Goal: Task Accomplishment & Management: Manage account settings

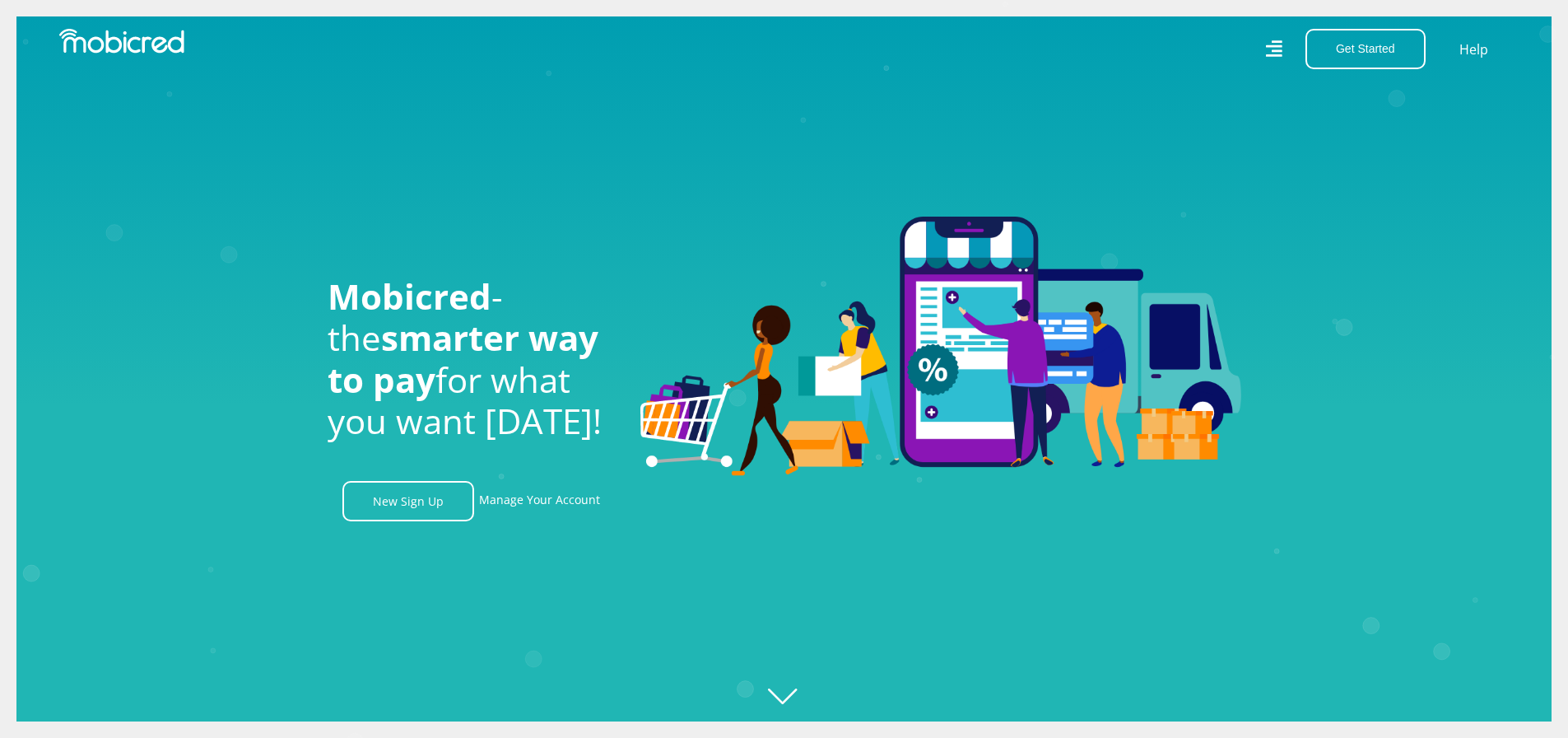
scroll to position [0, 2111]
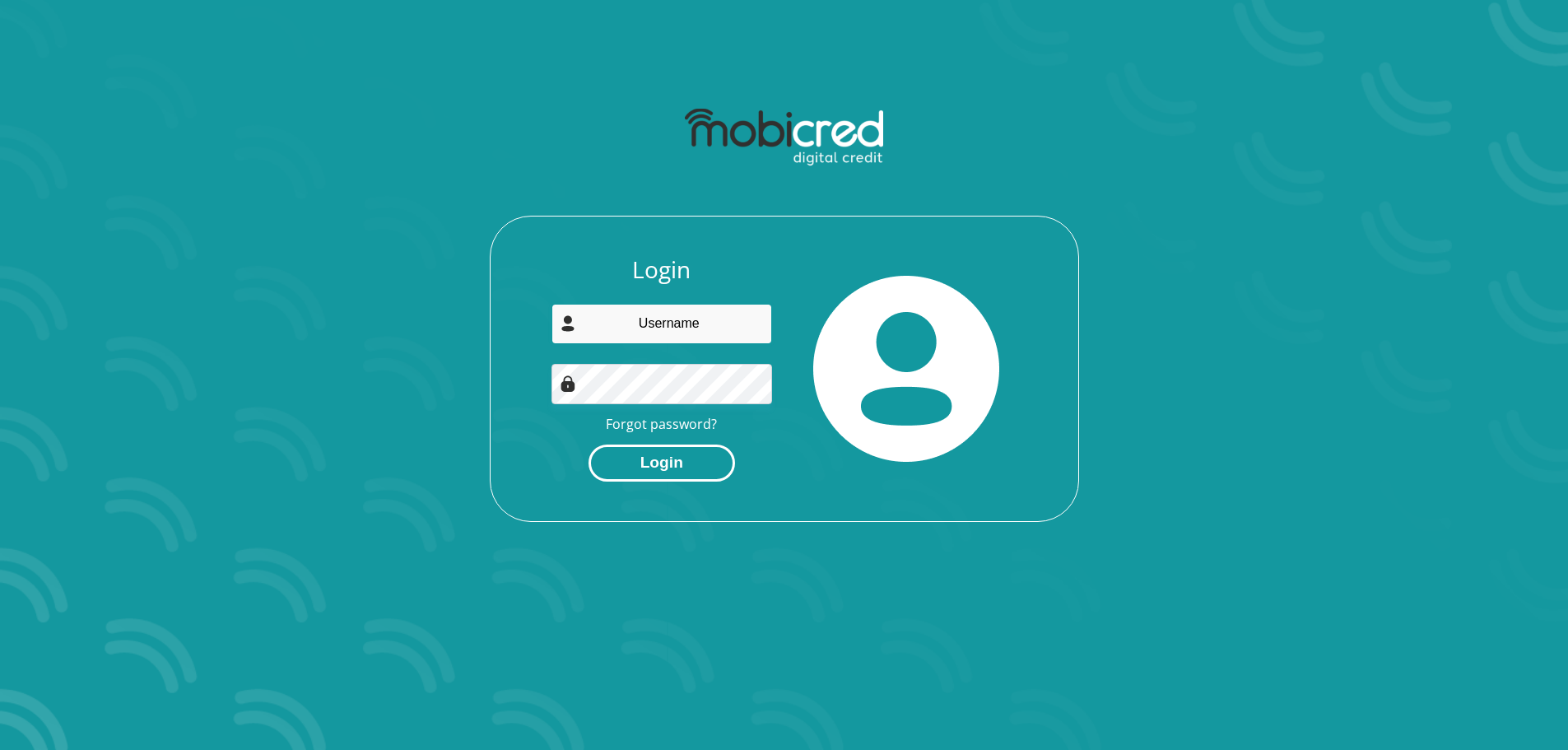
type input "bbsediro@gmail.com"
click at [684, 464] on button "Login" at bounding box center [661, 463] width 146 height 37
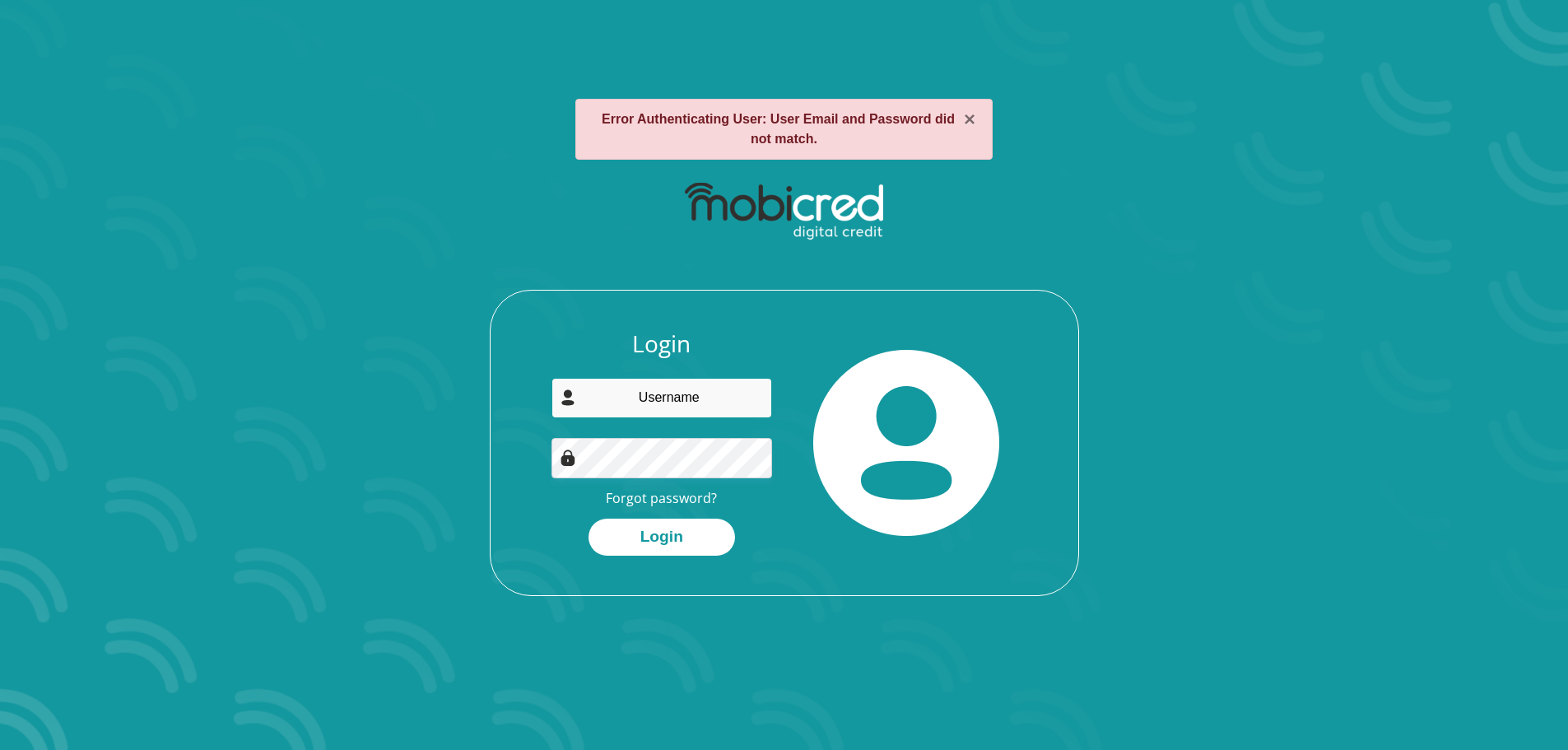
type input "bbsediro@gmail.com"
click at [554, 487] on div "Login bbsediro@gmail.com Forgot password? Login" at bounding box center [661, 443] width 245 height 226
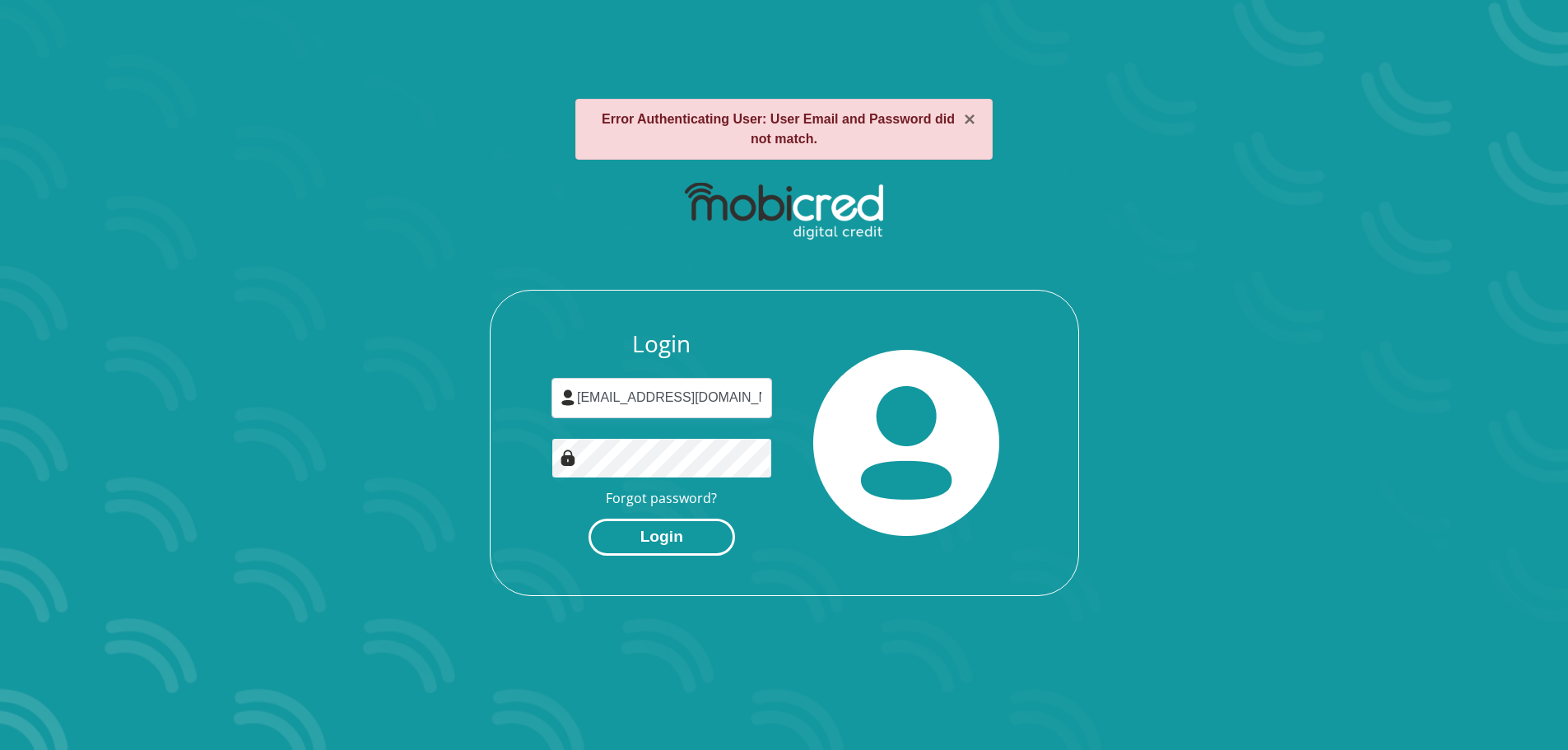
click at [589, 519] on button "Login" at bounding box center [661, 537] width 146 height 37
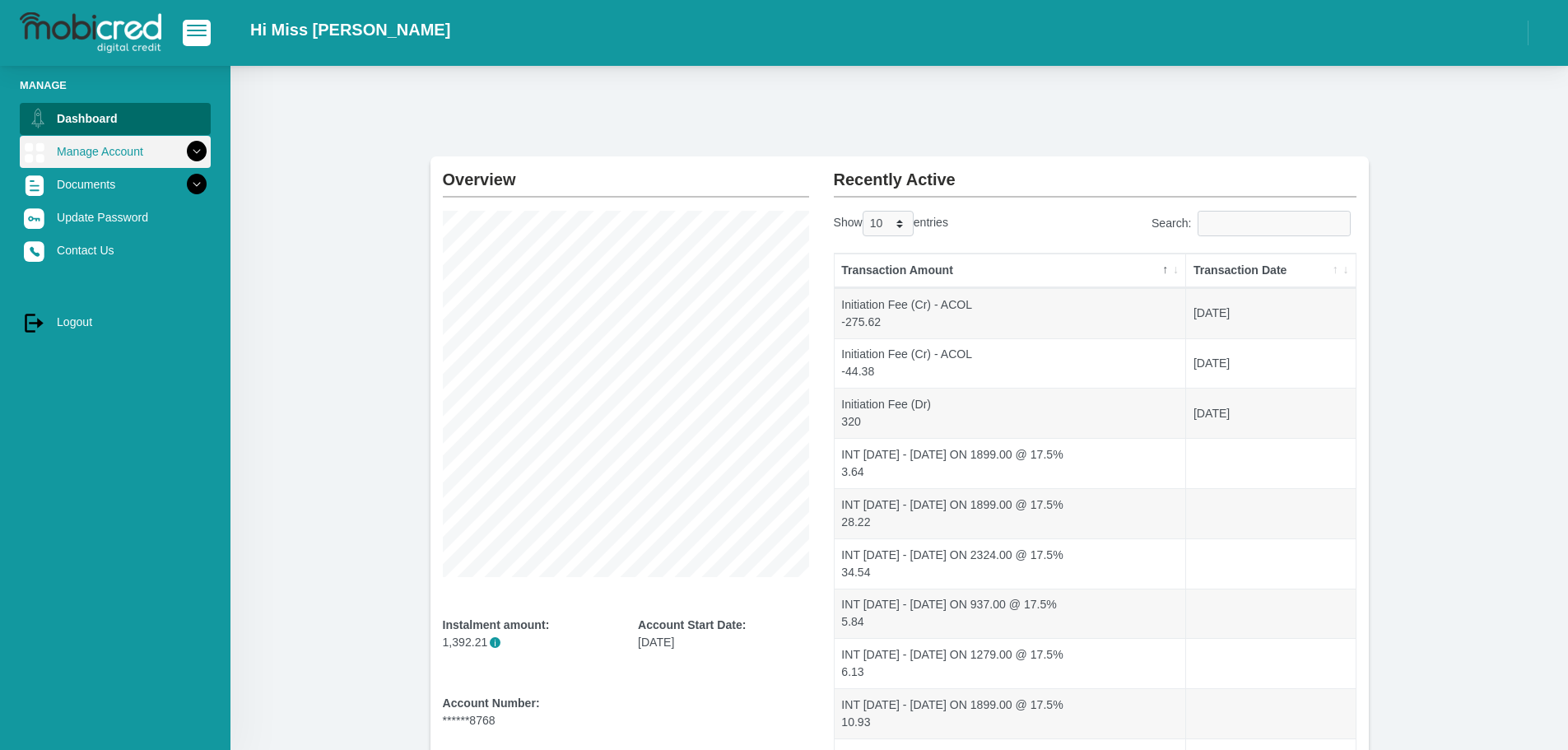
click at [182, 151] on icon at bounding box center [197, 151] width 28 height 28
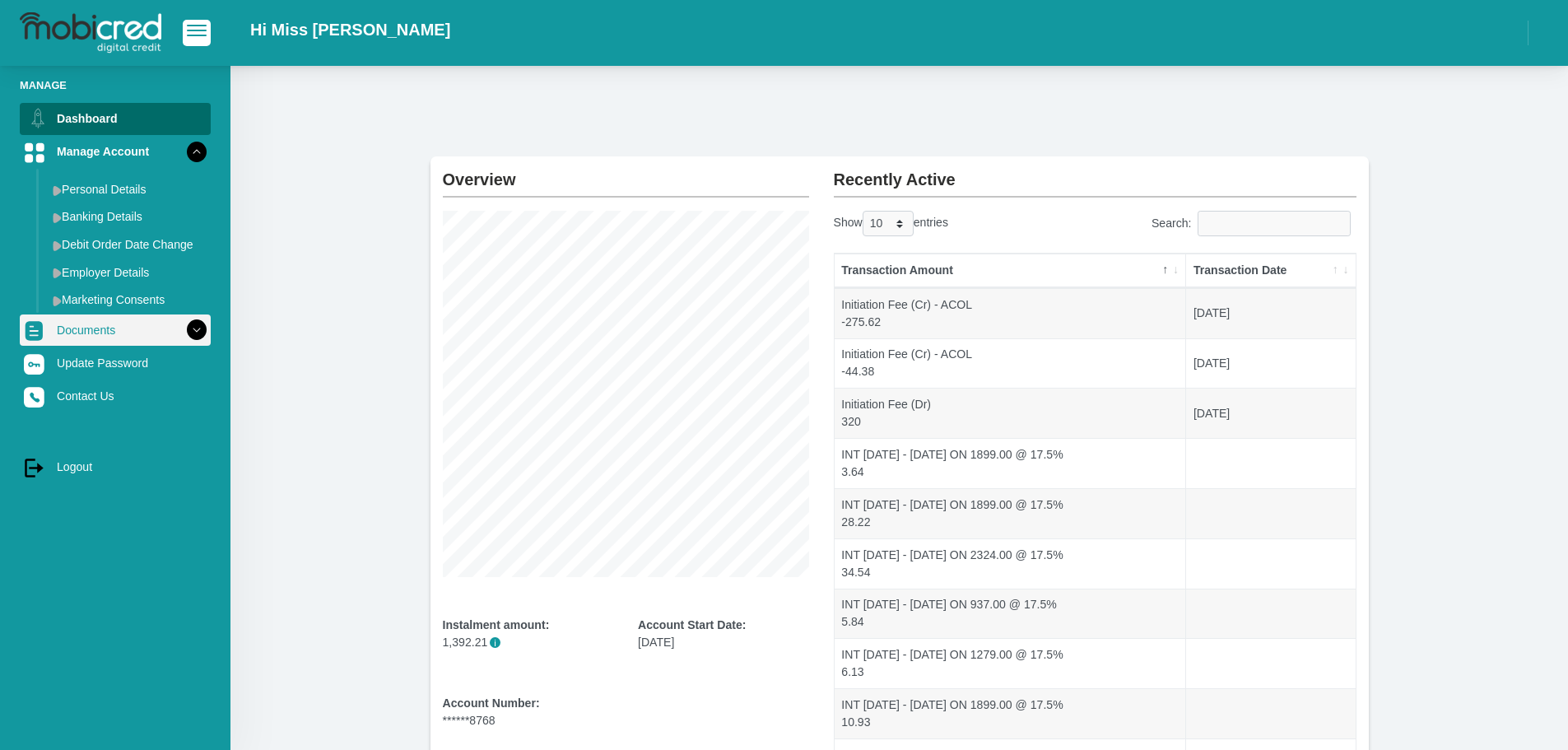
click at [193, 330] on icon at bounding box center [197, 330] width 28 height 28
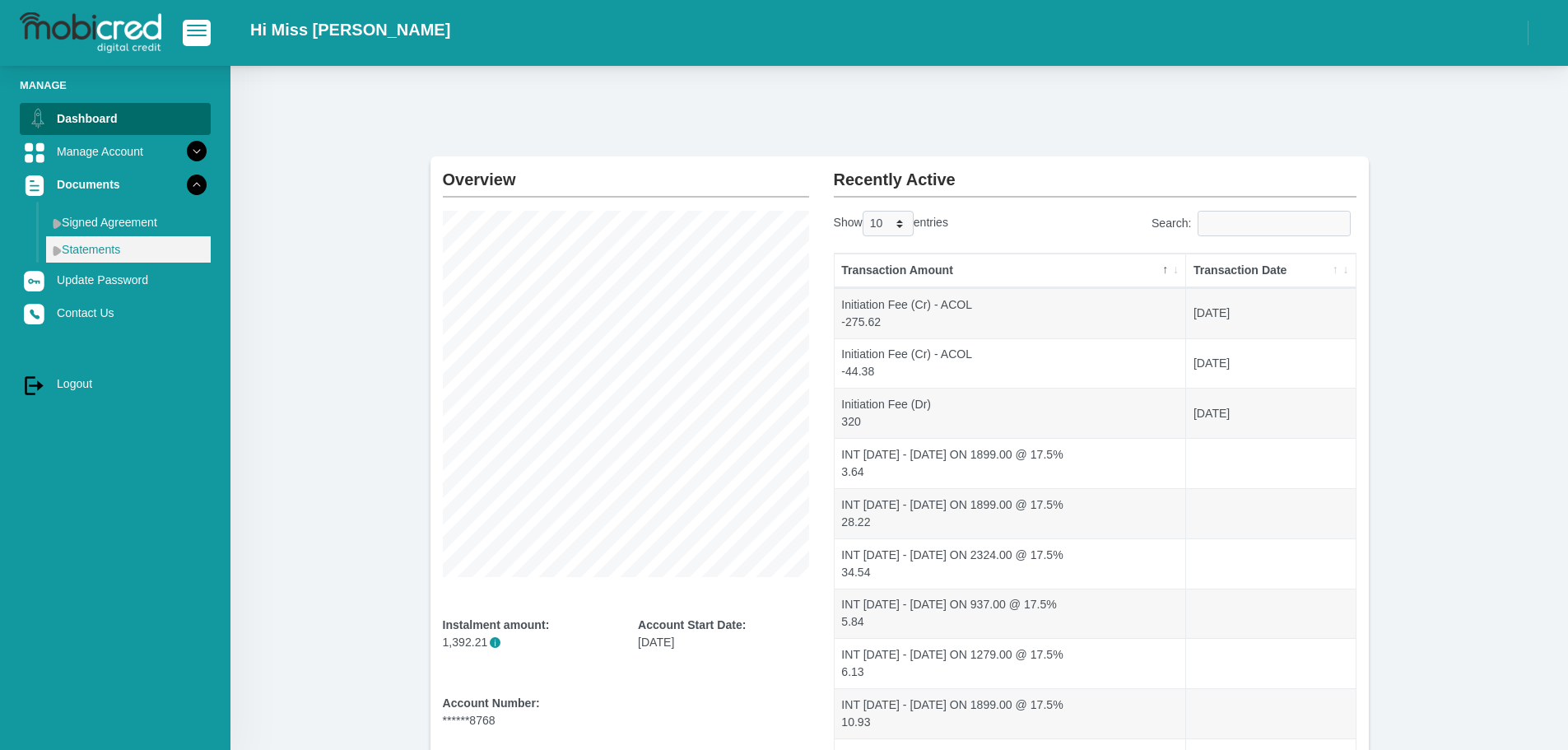
click at [104, 251] on link "Statements" at bounding box center [128, 250] width 165 height 27
click at [58, 251] on img at bounding box center [57, 251] width 9 height 11
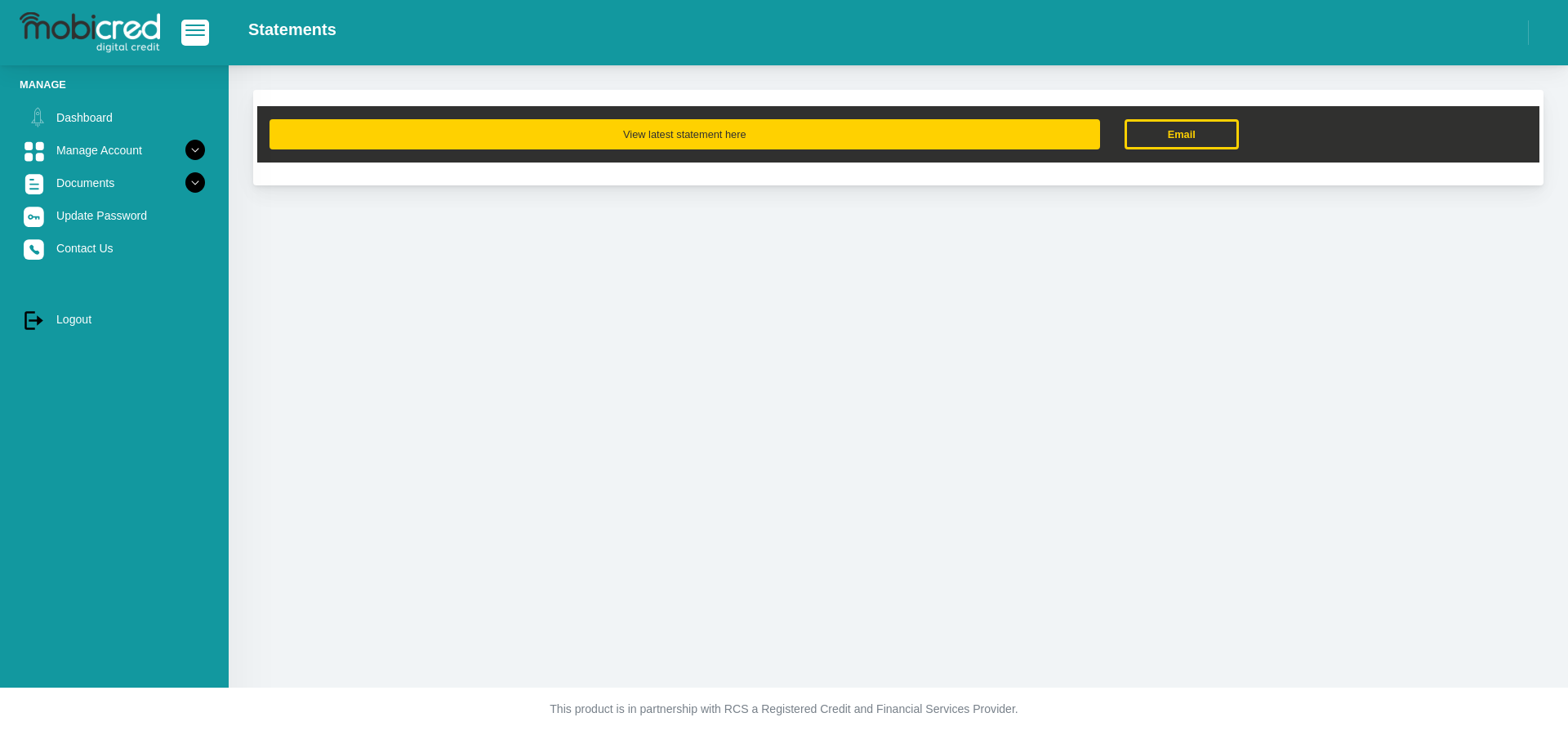
click at [656, 138] on button "View latest statement here" at bounding box center [684, 134] width 830 height 30
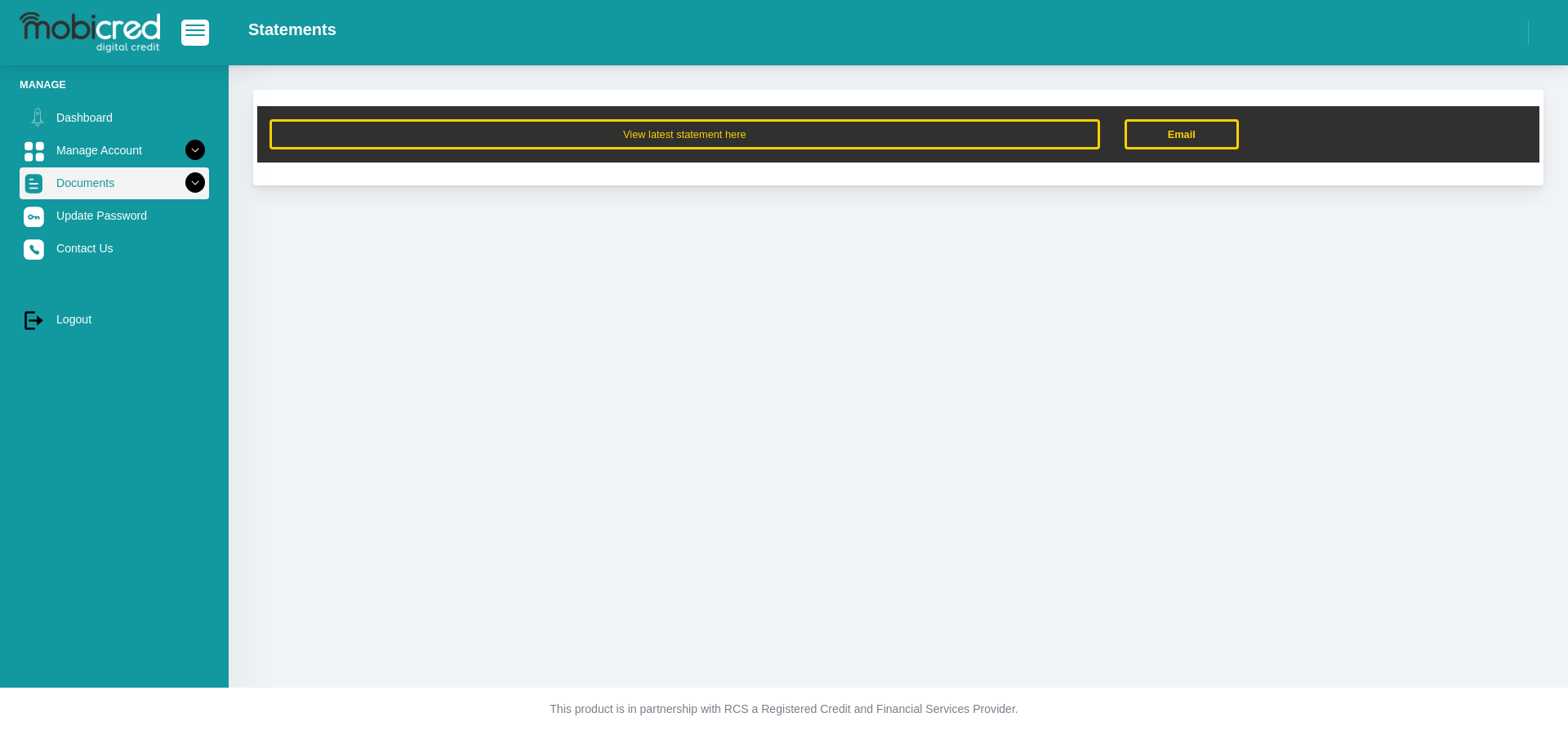
click at [185, 184] on icon at bounding box center [195, 183] width 28 height 28
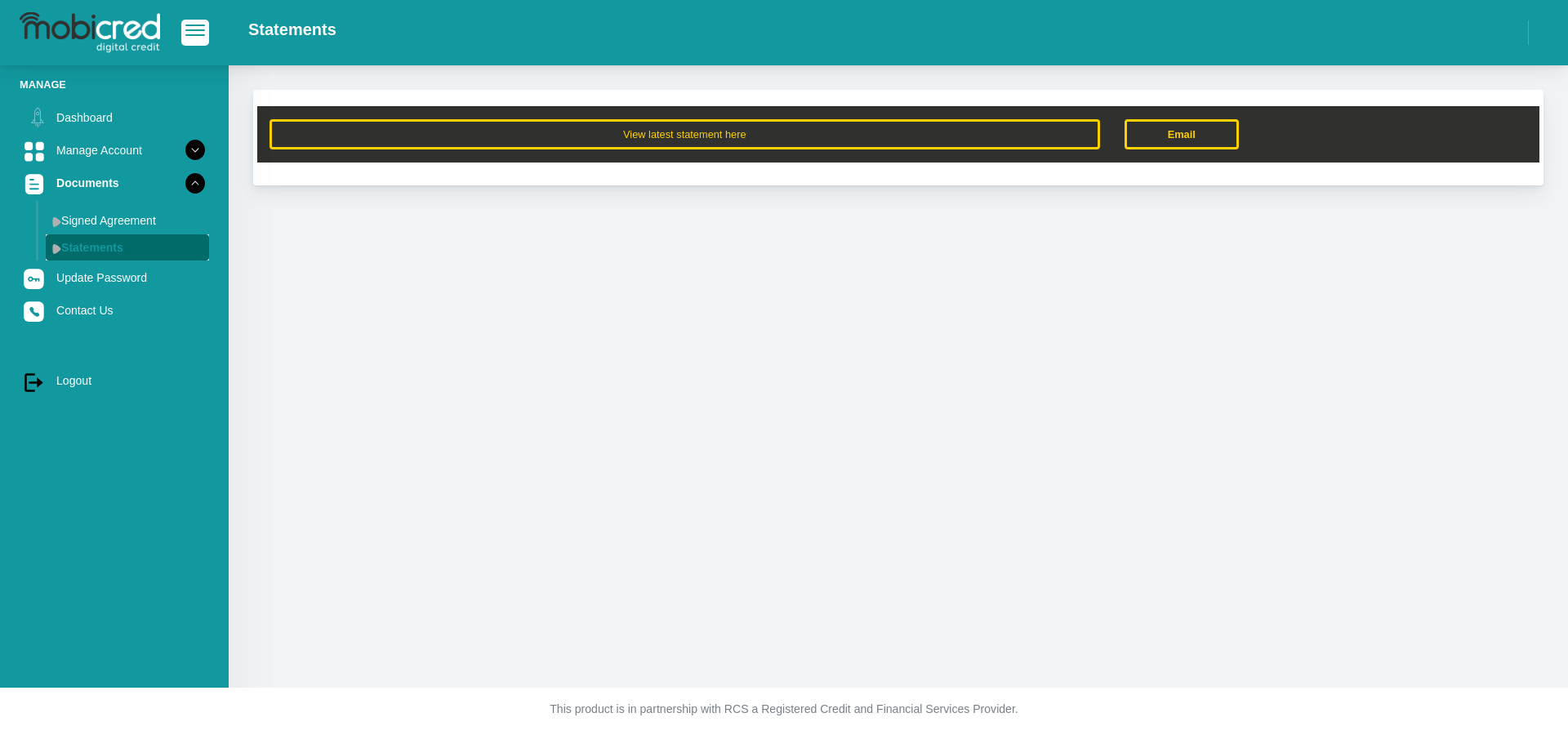
click at [128, 242] on link "Statements" at bounding box center [127, 248] width 163 height 26
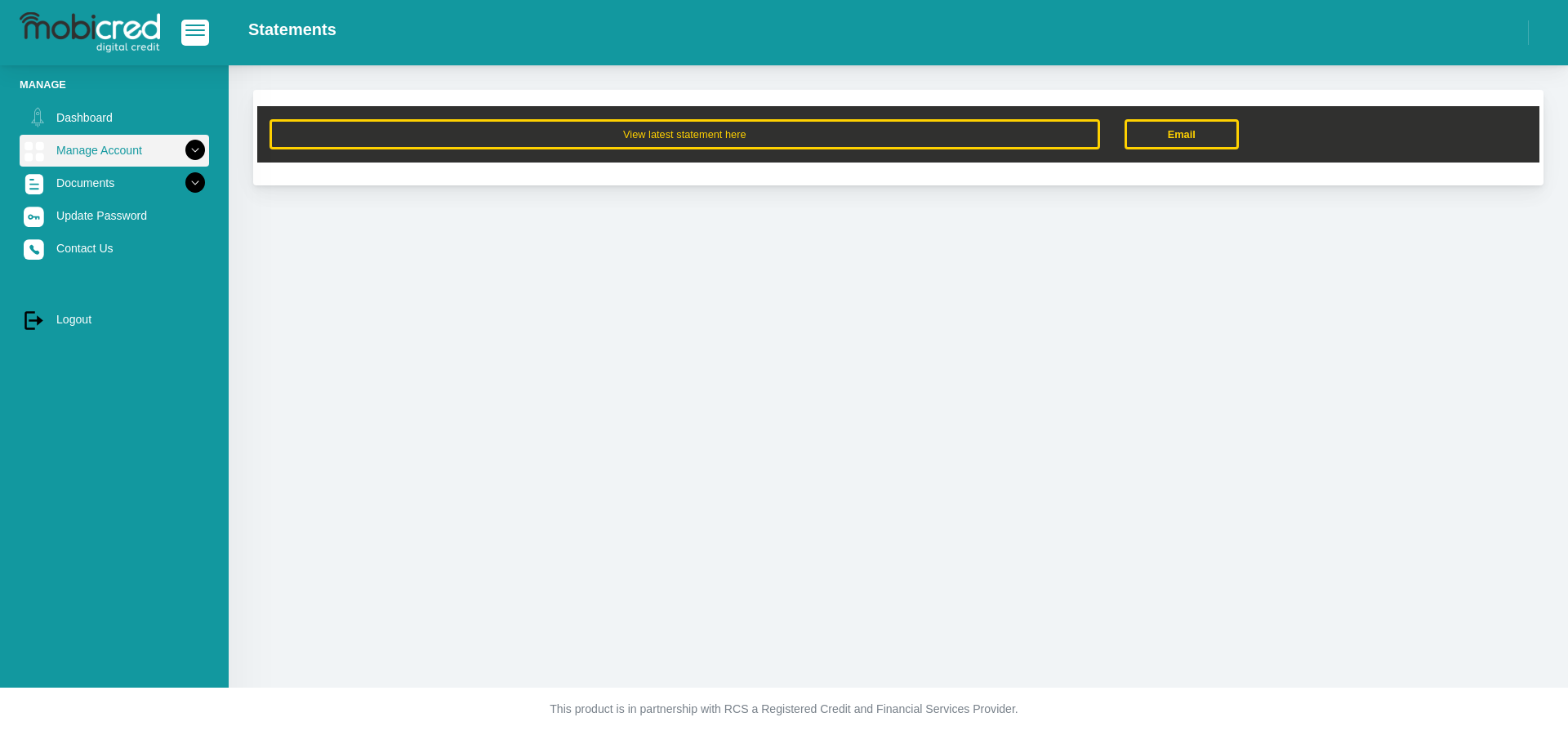
click at [181, 147] on icon at bounding box center [195, 150] width 28 height 28
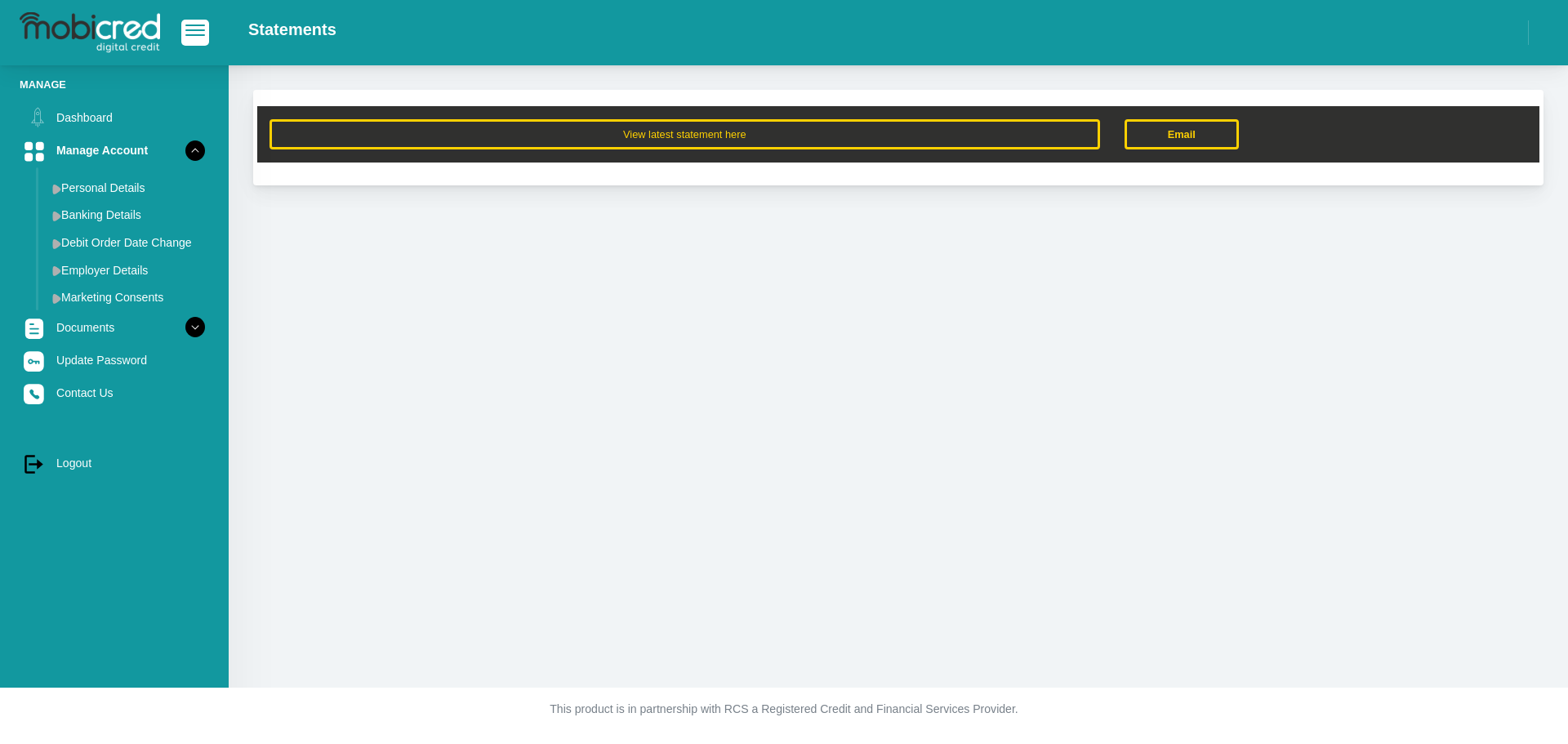
click at [497, 343] on div "View latest statement here Email" at bounding box center [898, 376] width 1340 height 622
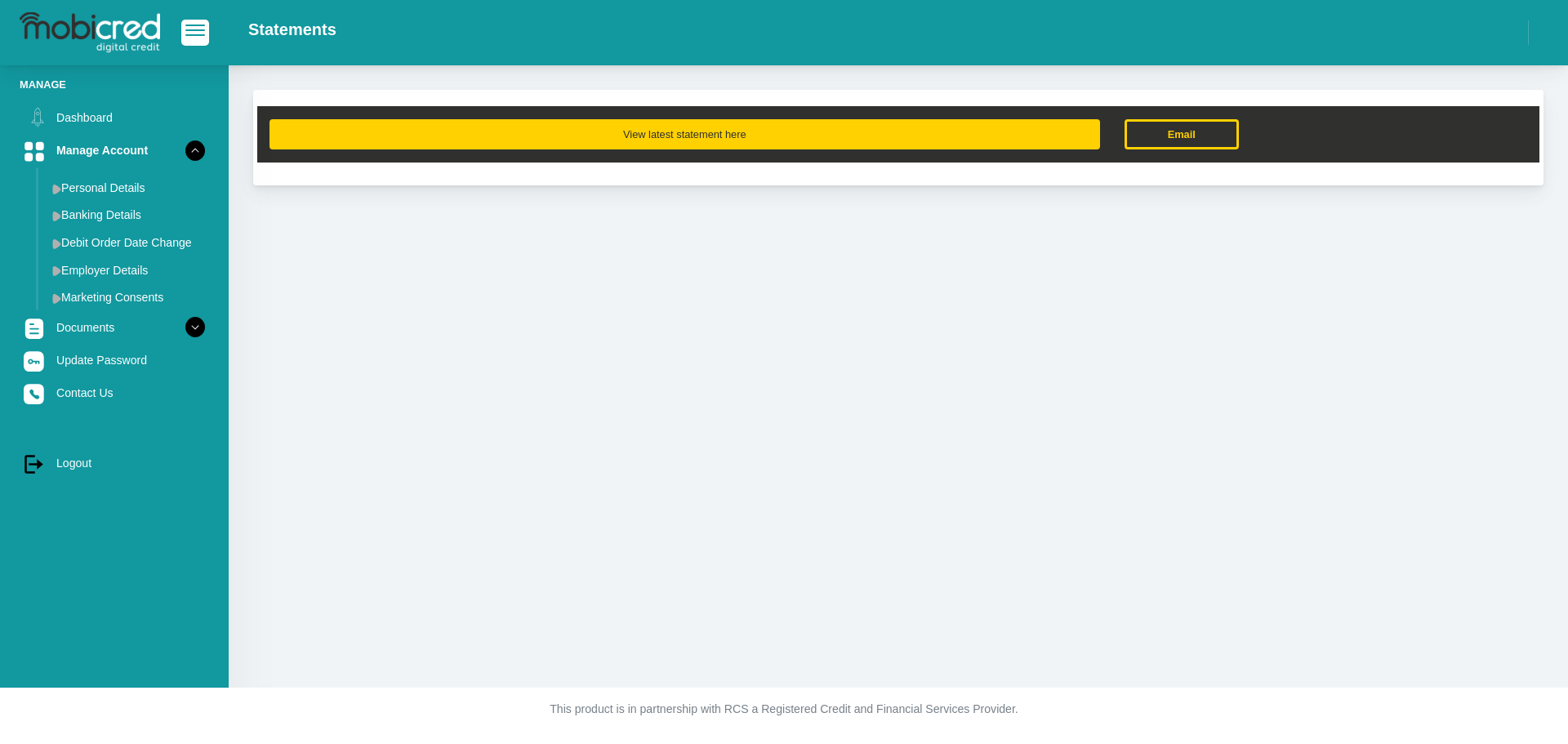
click at [702, 135] on button "View latest statement here" at bounding box center [684, 134] width 830 height 30
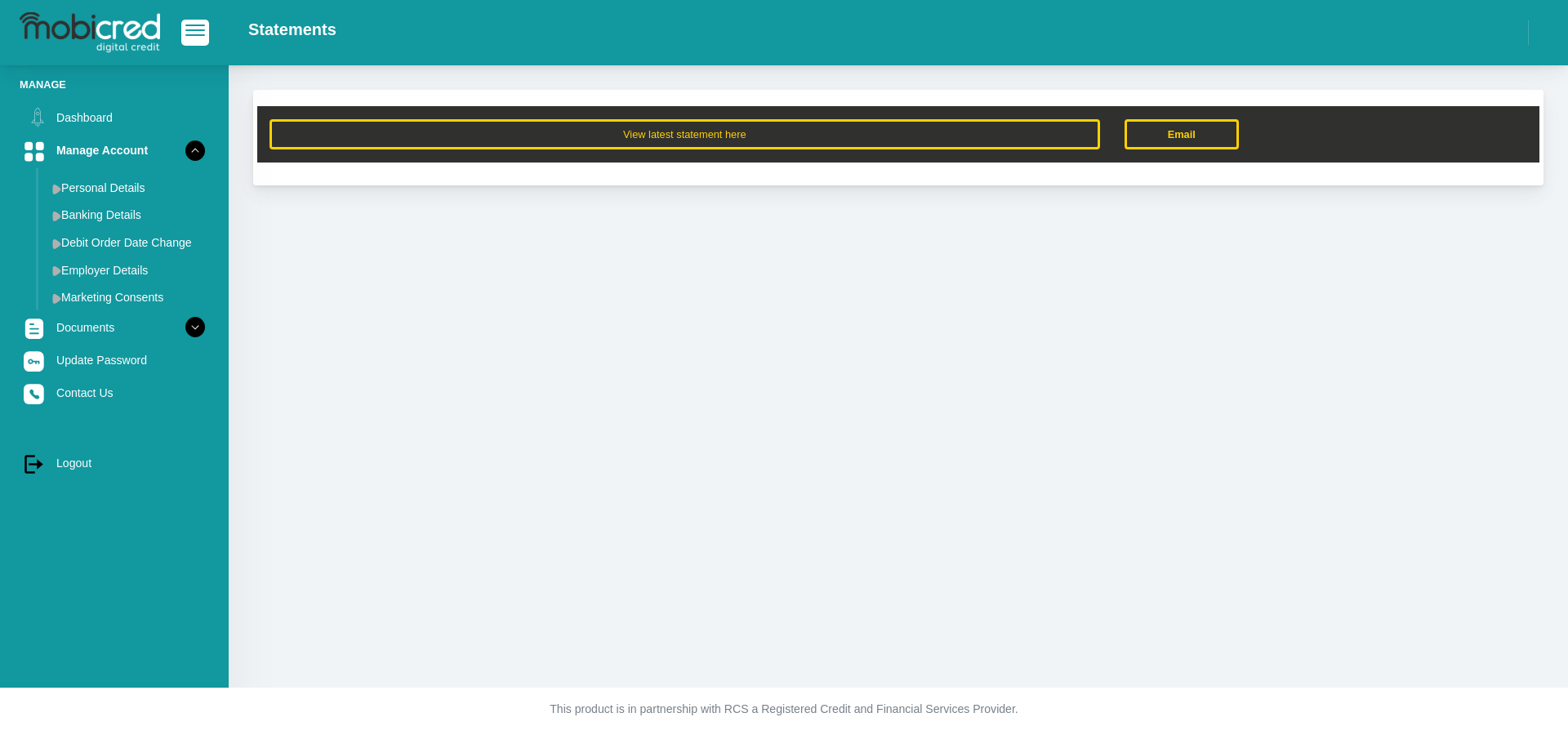
drag, startPoint x: 554, startPoint y: 354, endPoint x: 617, endPoint y: 423, distance: 93.4
click at [555, 354] on div "View latest statement here Email" at bounding box center [898, 376] width 1340 height 622
click at [76, 461] on link "log out Logout" at bounding box center [114, 462] width 190 height 31
